Goal: Navigation & Orientation: Find specific page/section

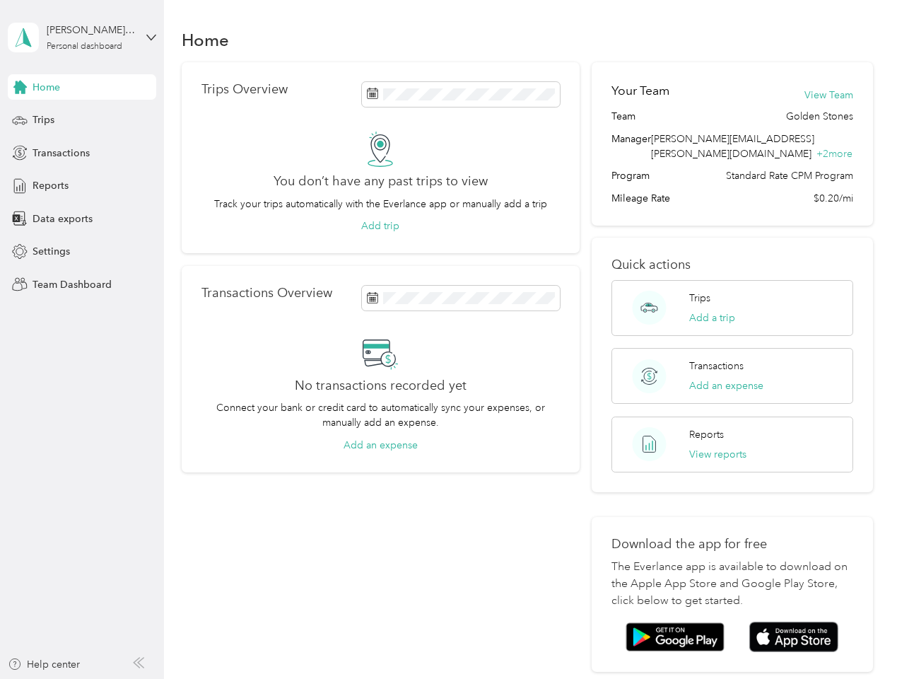
click at [448, 339] on div "No transactions recorded yet Connect your bank or credit card to automatically …" at bounding box center [380, 393] width 358 height 117
click at [82, 37] on div "[PERSON_NAME][EMAIL_ADDRESS][PERSON_NAME][DOMAIN_NAME]" at bounding box center [91, 30] width 88 height 15
click at [82, 87] on div "You’re signed in as [PERSON_NAME][EMAIL_ADDRESS][PERSON_NAME][DOMAIN_NAME] Team…" at bounding box center [236, 124] width 457 height 144
click at [20, 87] on icon at bounding box center [19, 87] width 13 height 13
click at [82, 120] on div "Trips" at bounding box center [82, 119] width 148 height 25
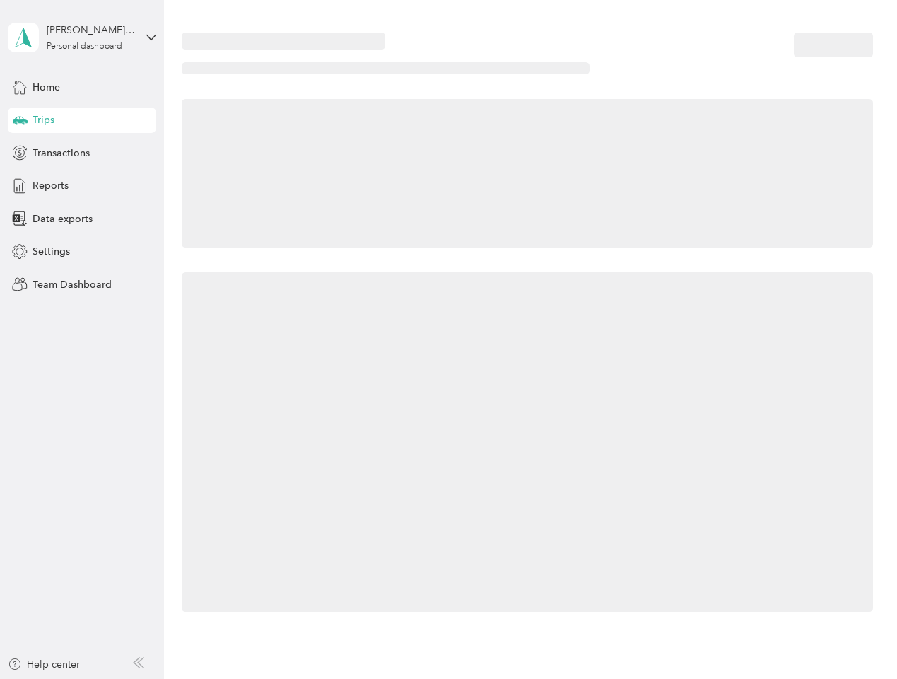
click at [20, 120] on icon at bounding box center [20, 119] width 15 height 7
click at [82, 153] on span "Transactions" at bounding box center [61, 153] width 57 height 15
click at [20, 153] on icon at bounding box center [20, 153] width 16 height 16
click at [82, 186] on div "Reports" at bounding box center [82, 185] width 148 height 25
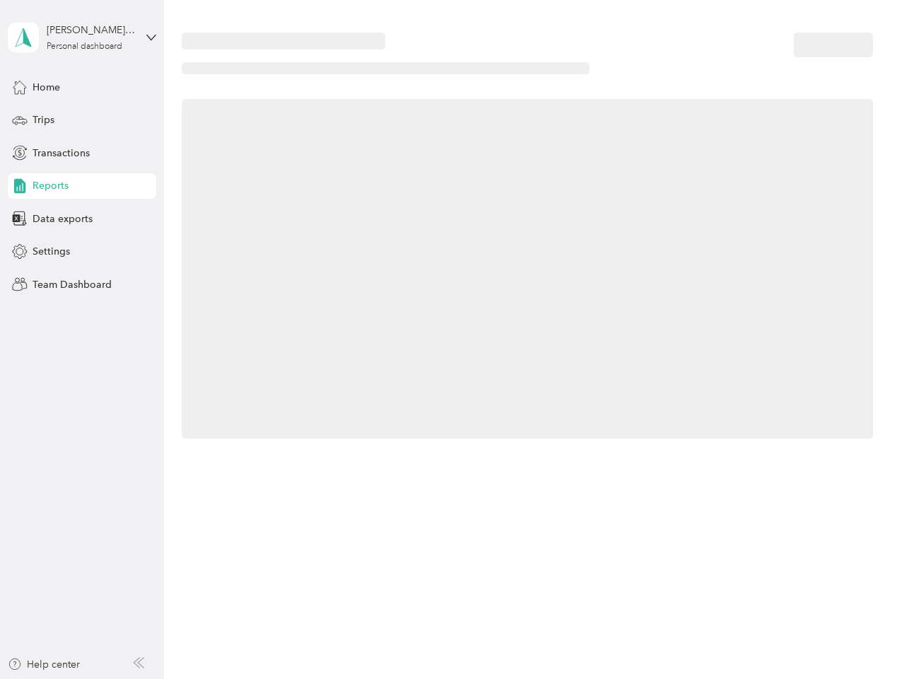
click at [20, 186] on icon at bounding box center [20, 186] width 16 height 16
